Goal: Information Seeking & Learning: Learn about a topic

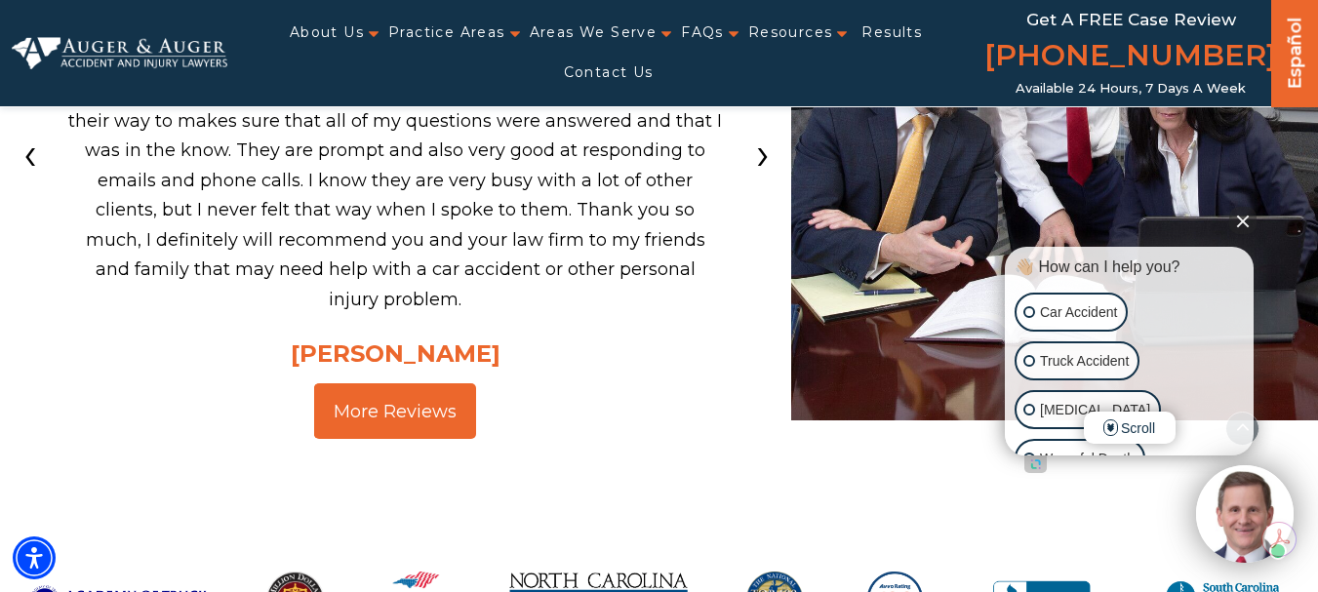
scroll to position [9071, 0]
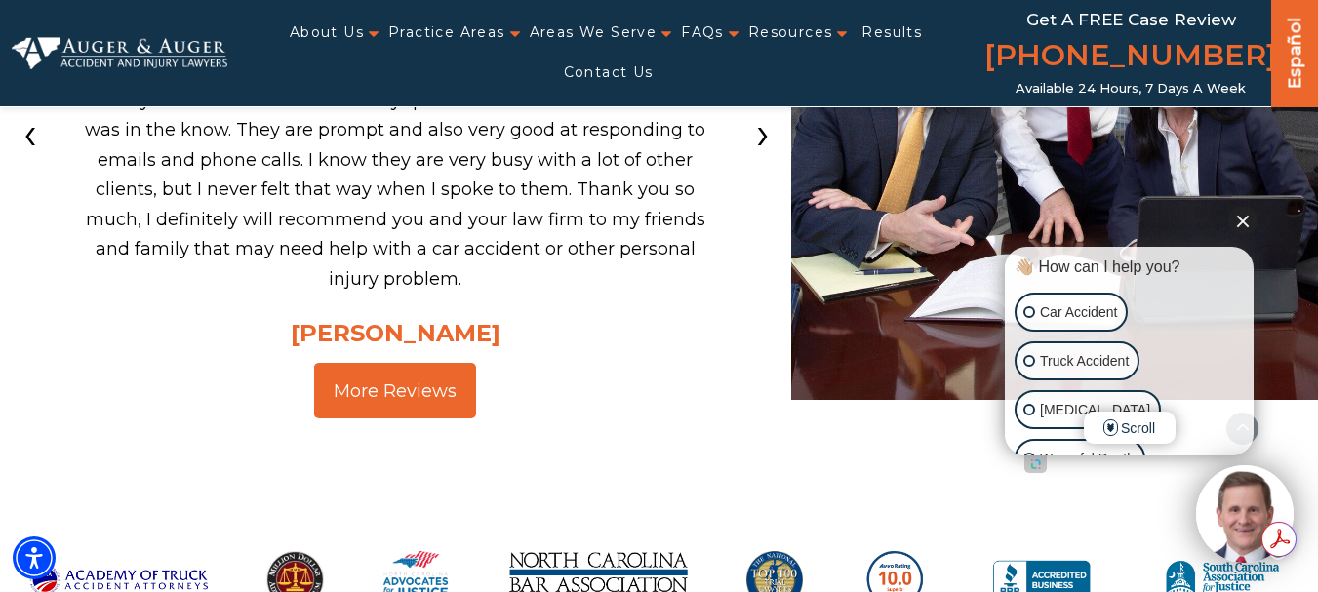
click at [1240, 219] on button "Close Intaker Chat Widget" at bounding box center [1242, 220] width 27 height 27
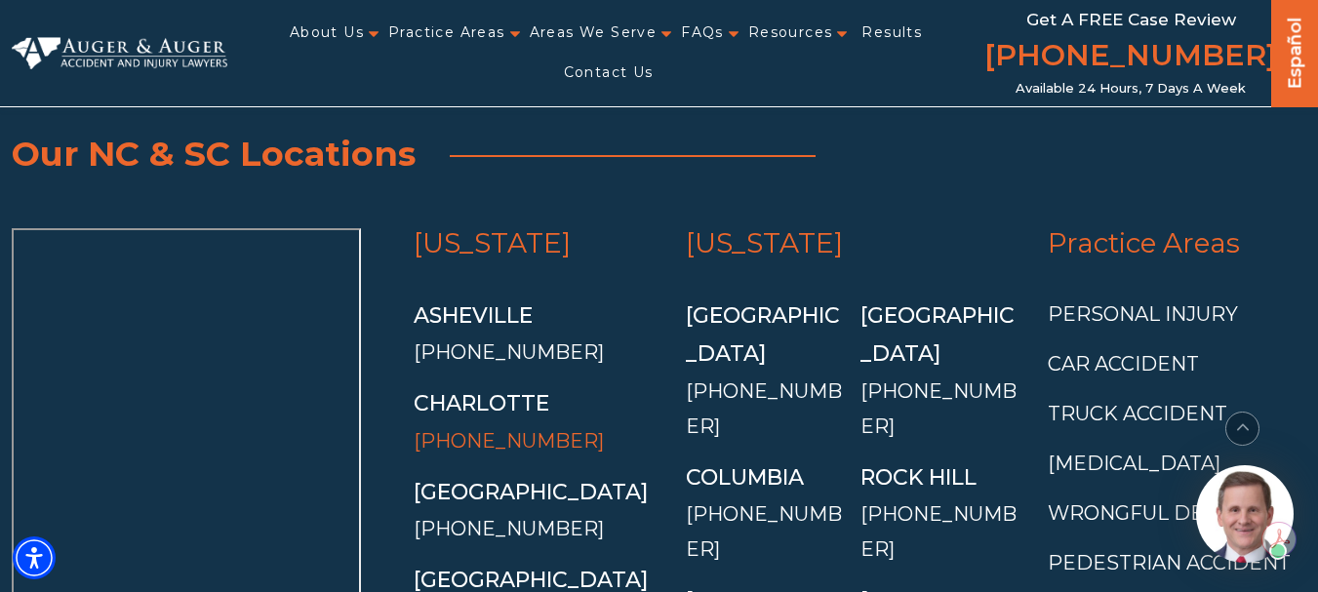
scroll to position [9656, 0]
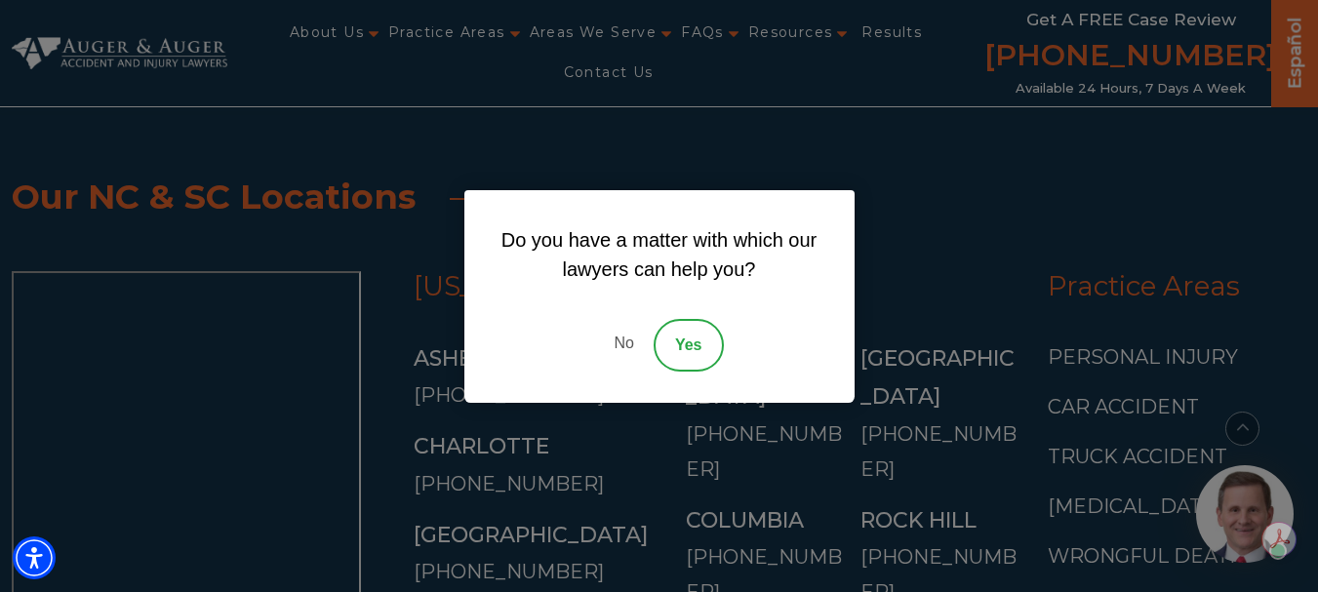
click at [631, 343] on link "No" at bounding box center [623, 345] width 59 height 53
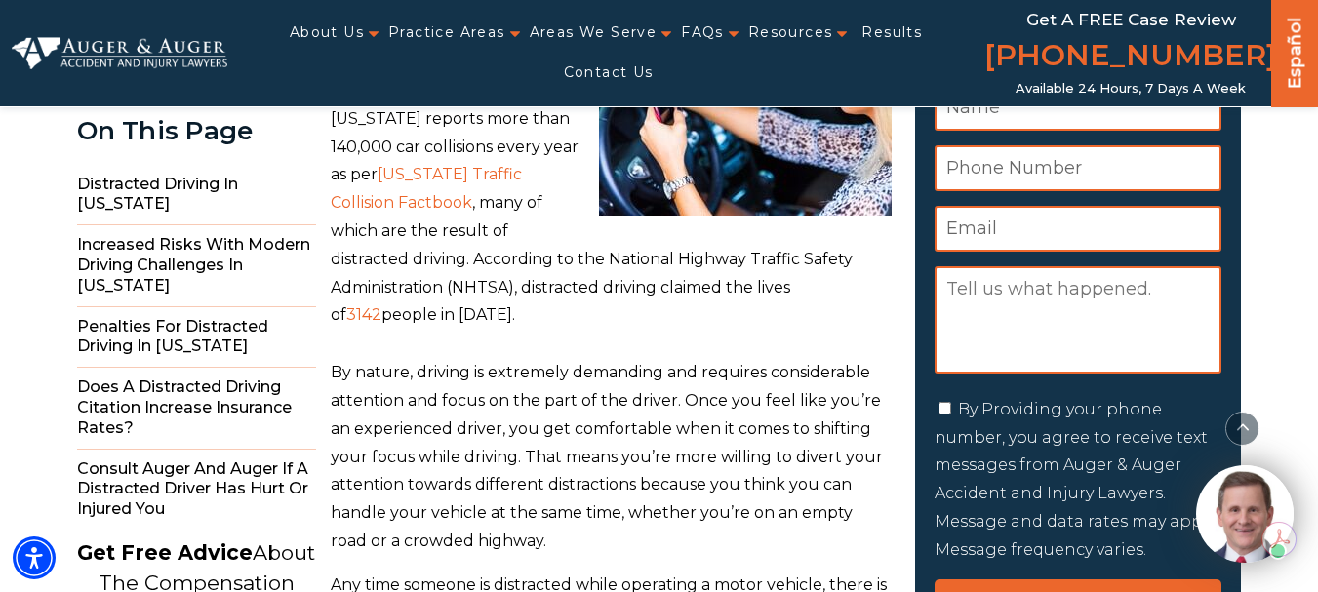
scroll to position [0, 0]
